Goal: Transaction & Acquisition: Purchase product/service

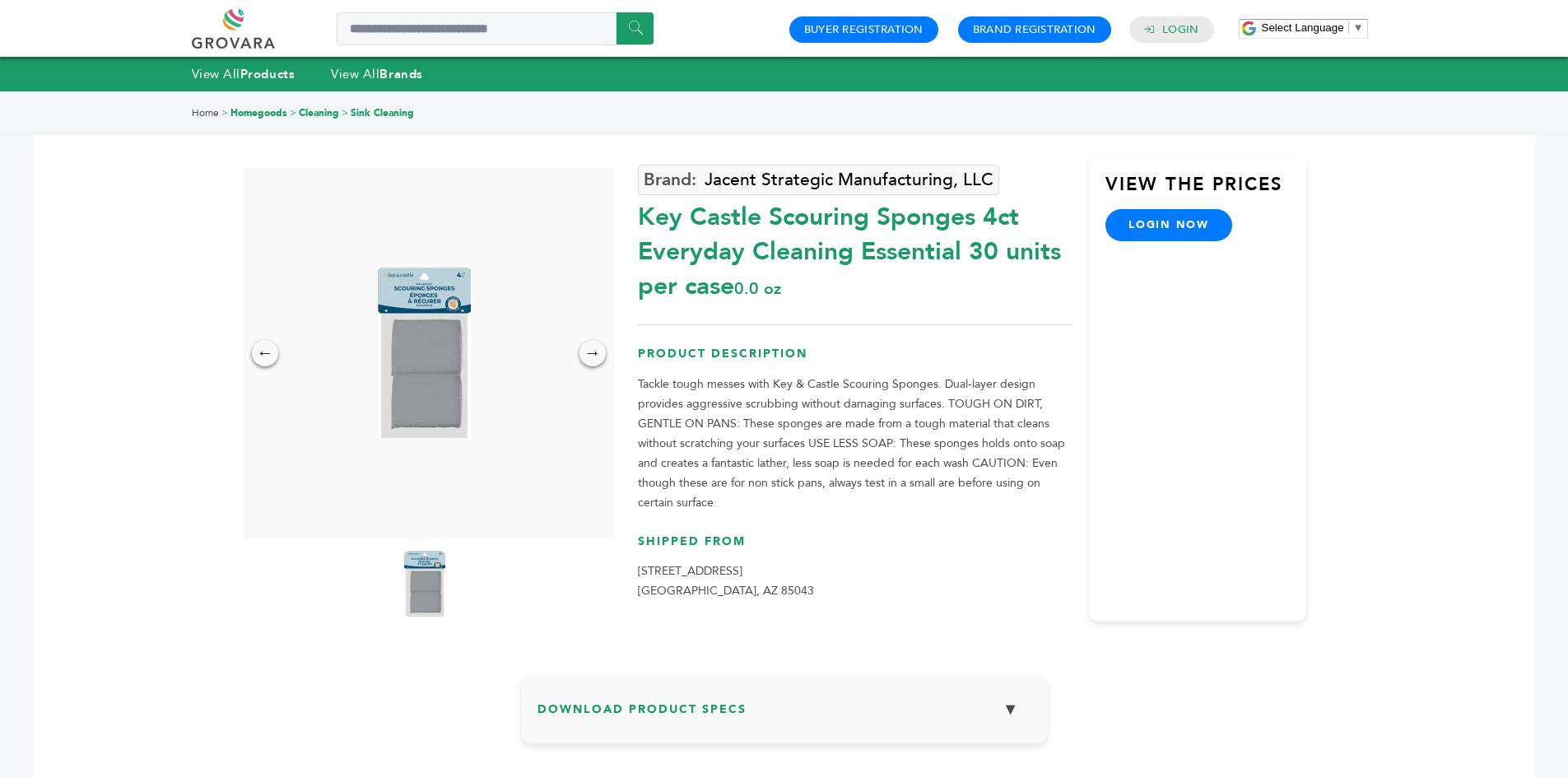
click at [437, 353] on img at bounding box center [424, 353] width 93 height 170
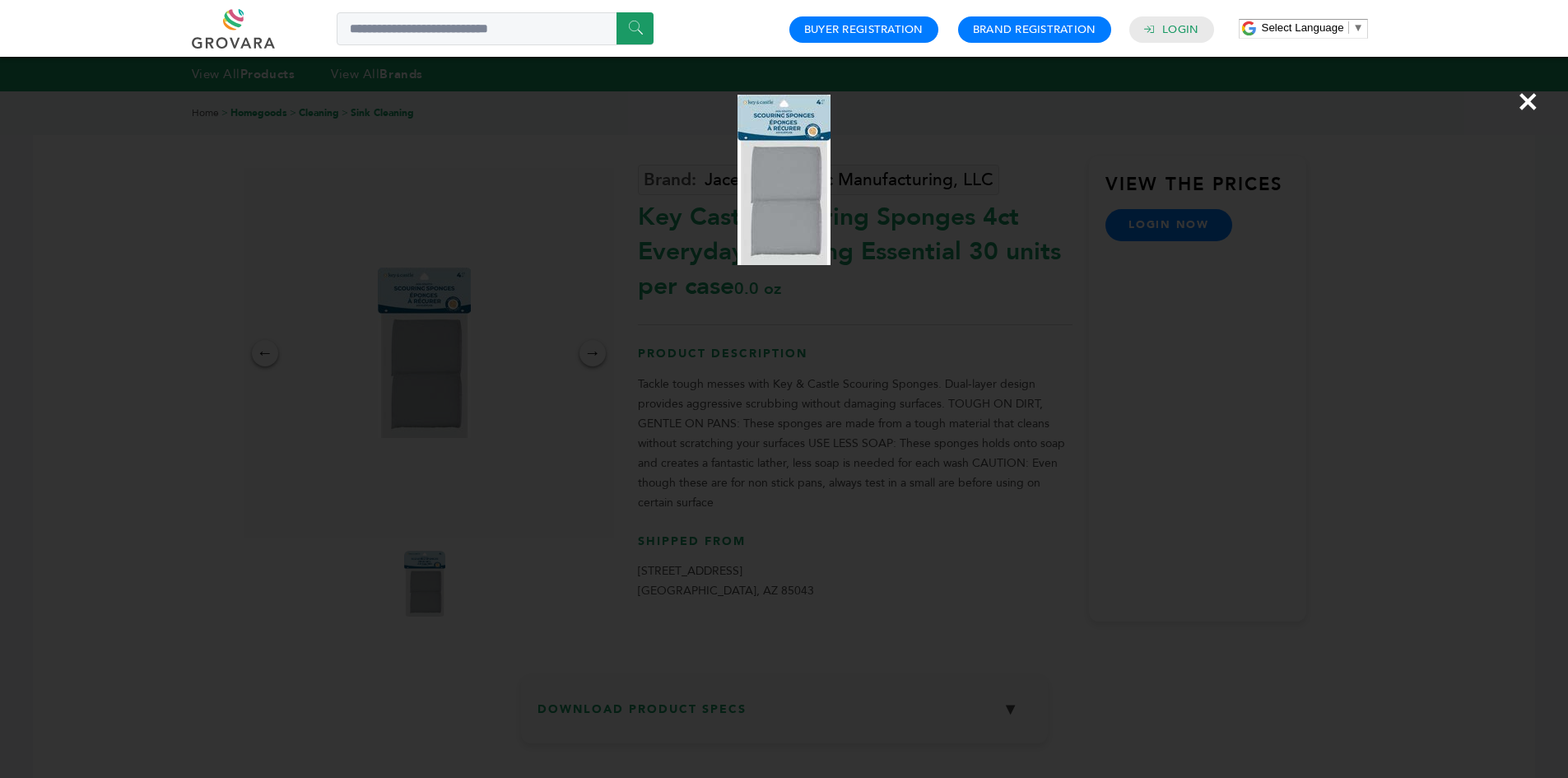
click at [806, 186] on img at bounding box center [784, 180] width 93 height 170
click at [809, 185] on img at bounding box center [784, 180] width 93 height 170
click at [1045, 186] on div "×" at bounding box center [784, 389] width 1568 height 778
